Goal: Check status: Check status

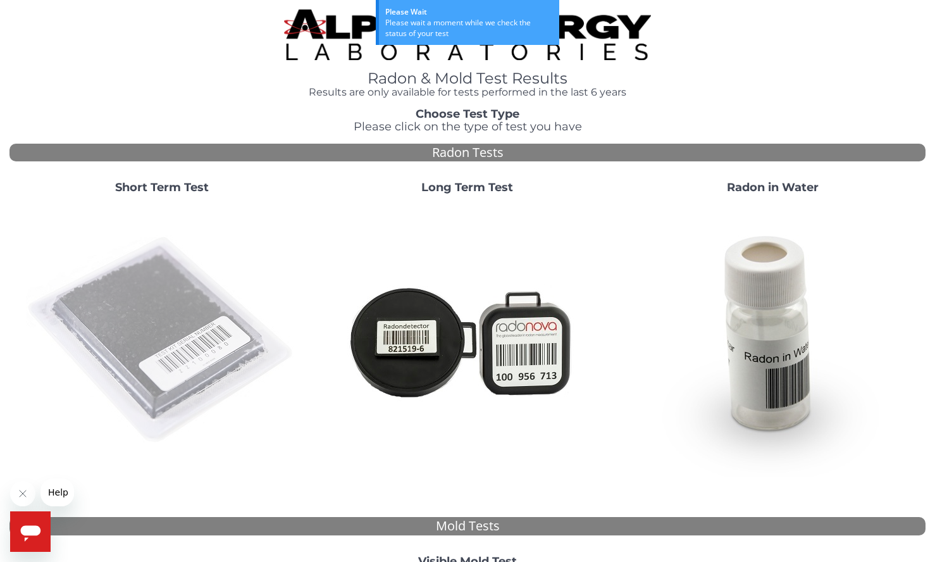
click at [178, 337] on img at bounding box center [162, 340] width 272 height 272
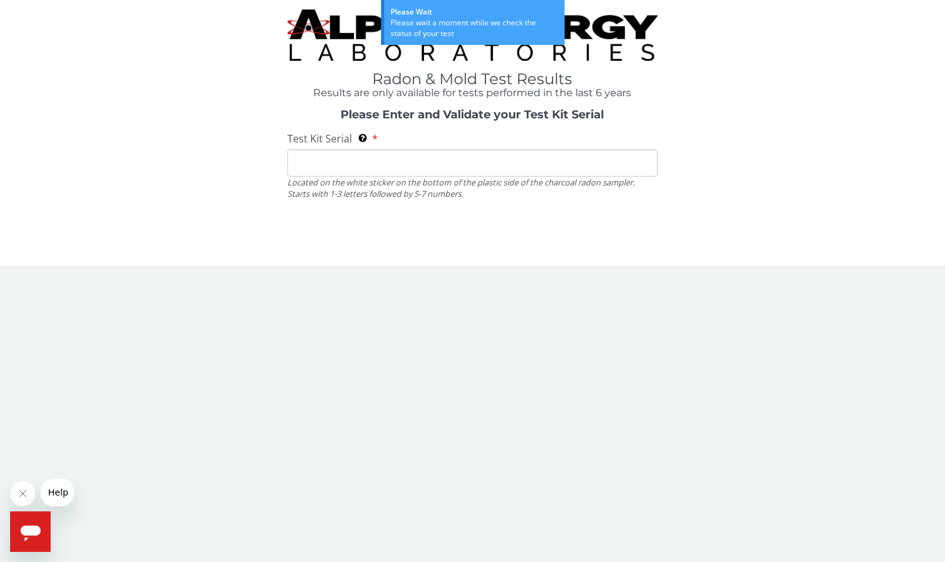
click at [354, 163] on input "Test Kit Serial Located on the white sticker on the bottom of the plastic side …" at bounding box center [472, 162] width 370 height 27
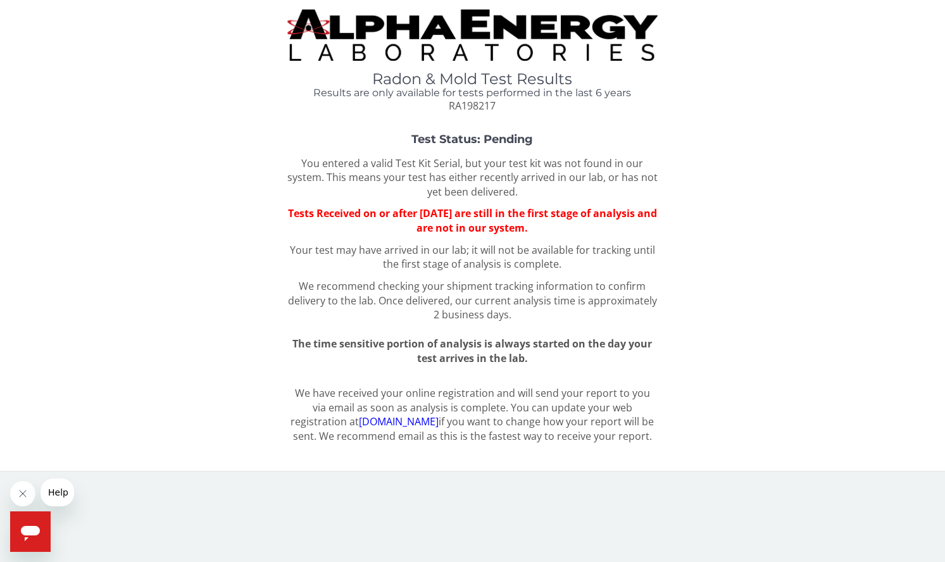
click at [187, 316] on div "Test Status: Pending You entered a valid Test Kit Serial, but your test kit was…" at bounding box center [472, 249] width 926 height 232
click at [369, 32] on img at bounding box center [472, 34] width 370 height 51
